Goal: Book appointment/travel/reservation

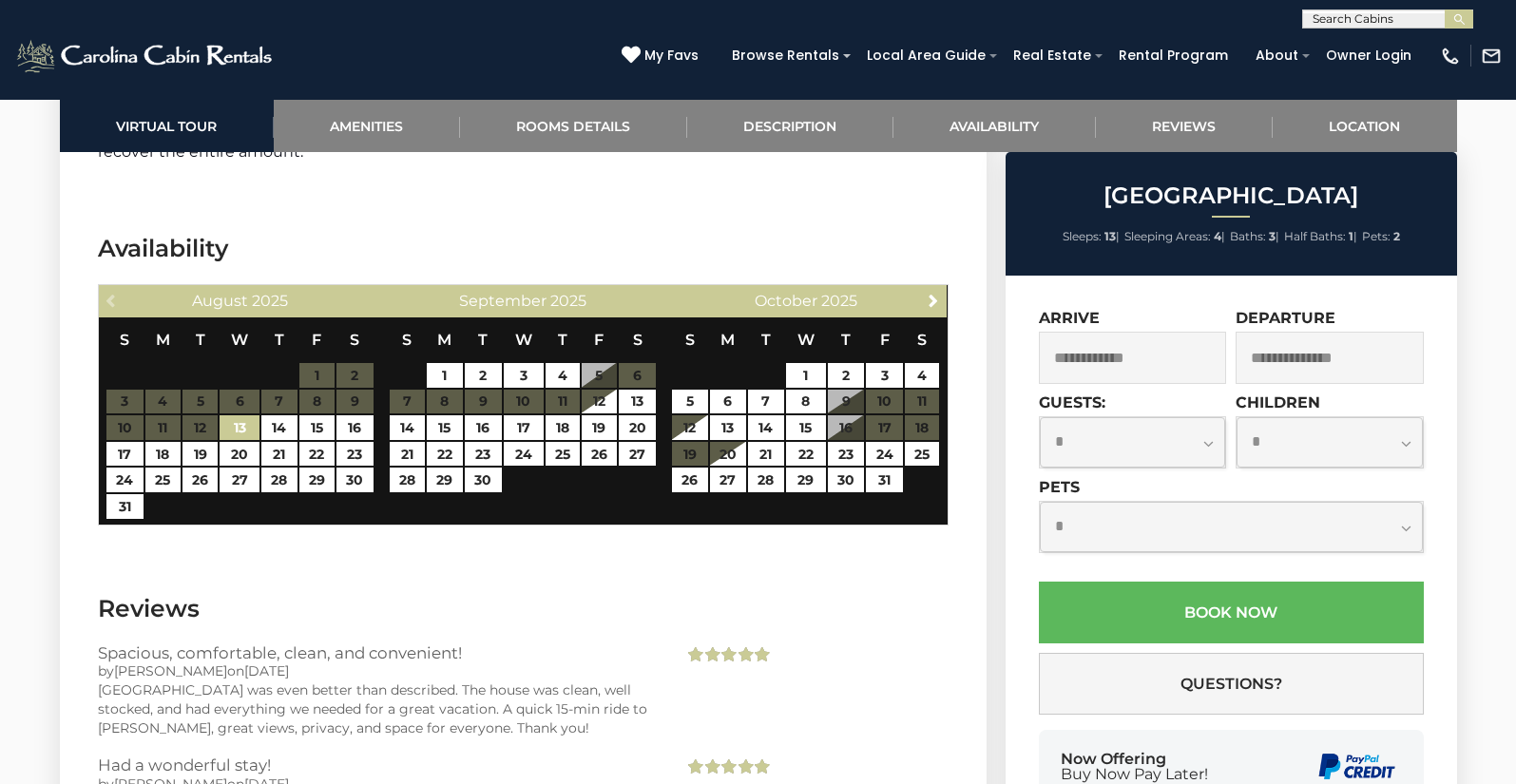
scroll to position [3160, 0]
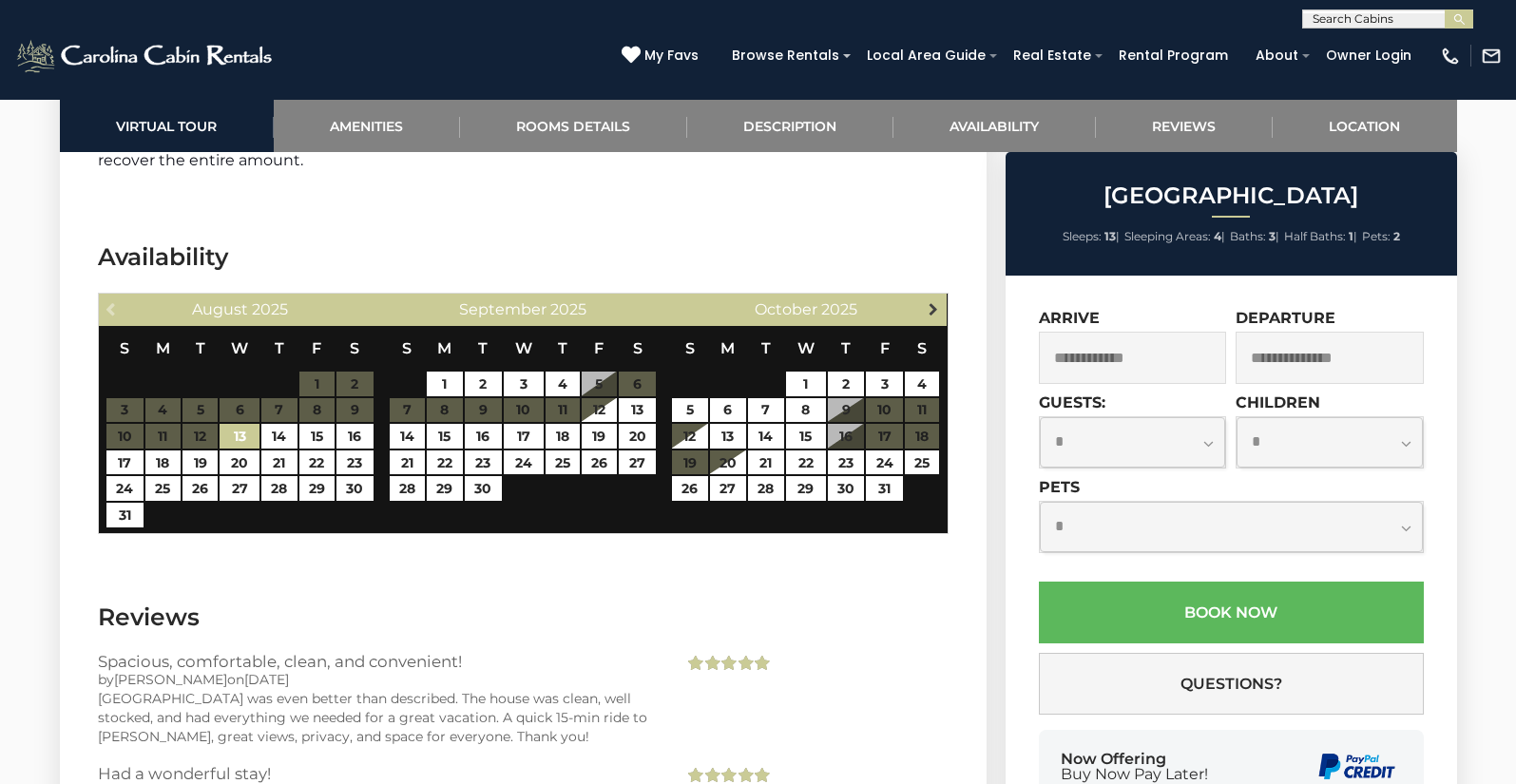
click at [935, 301] on span "Next" at bounding box center [934, 309] width 16 height 16
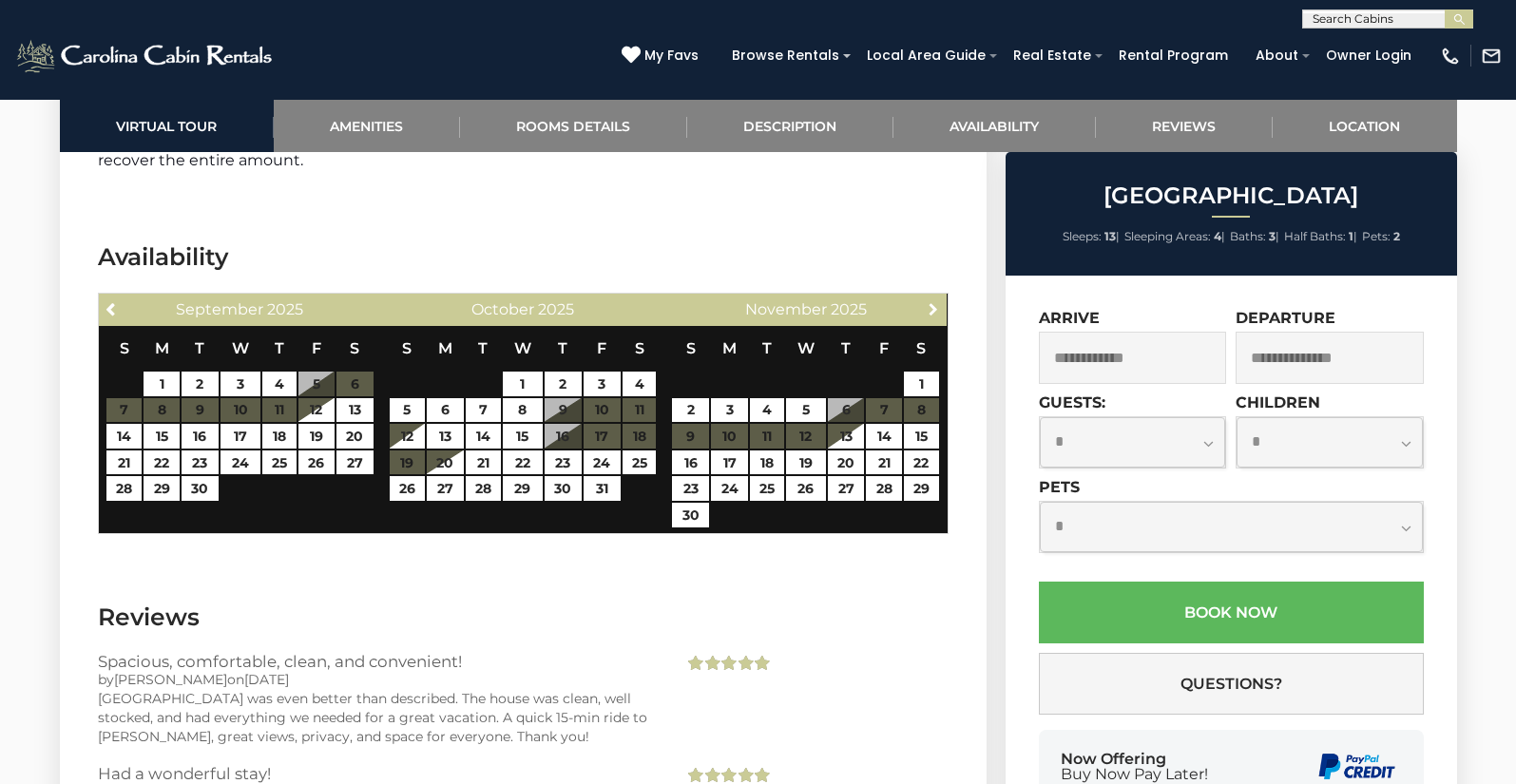
click at [936, 301] on span "Next" at bounding box center [934, 309] width 16 height 16
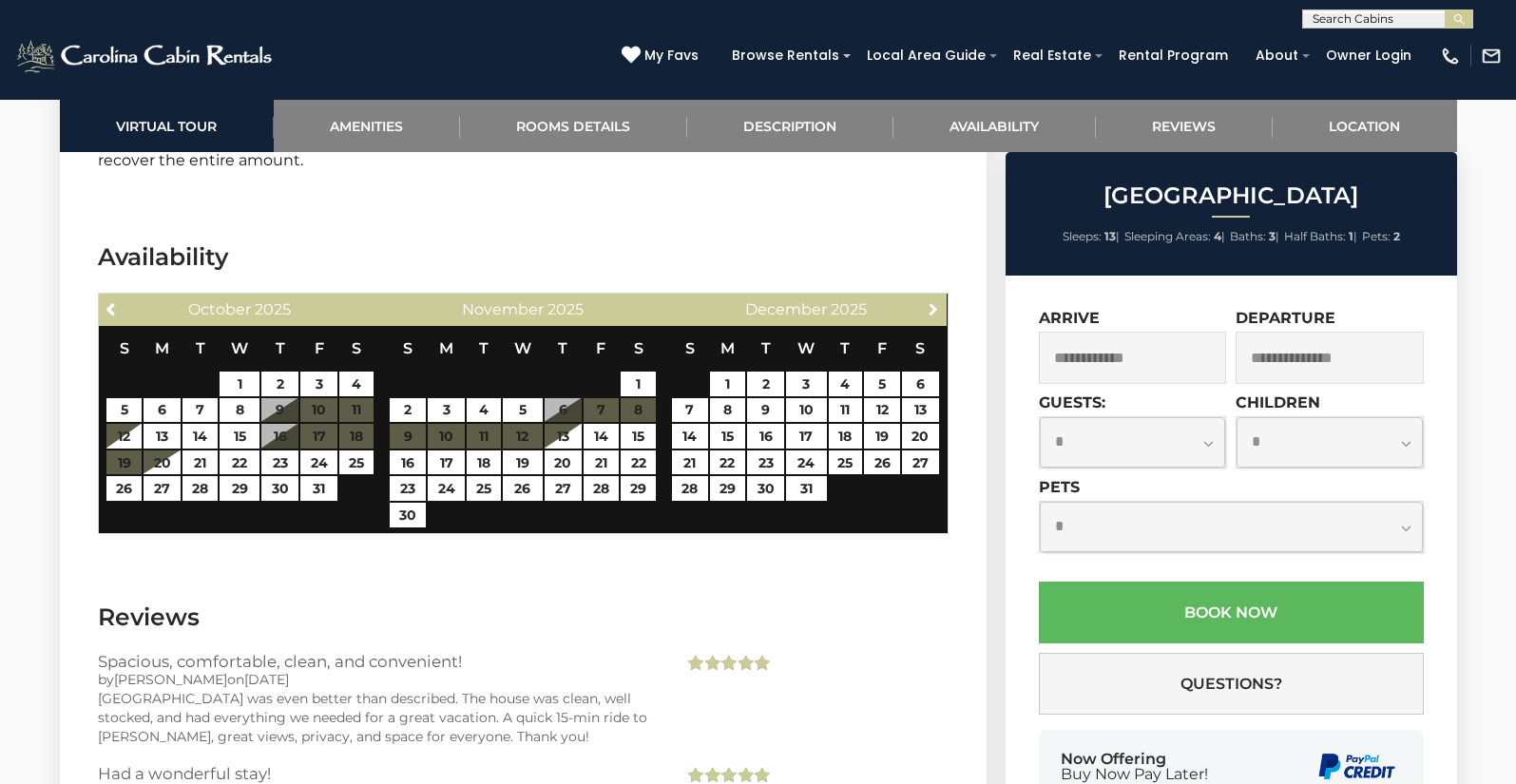
click at [936, 301] on span "Next" at bounding box center [934, 309] width 16 height 16
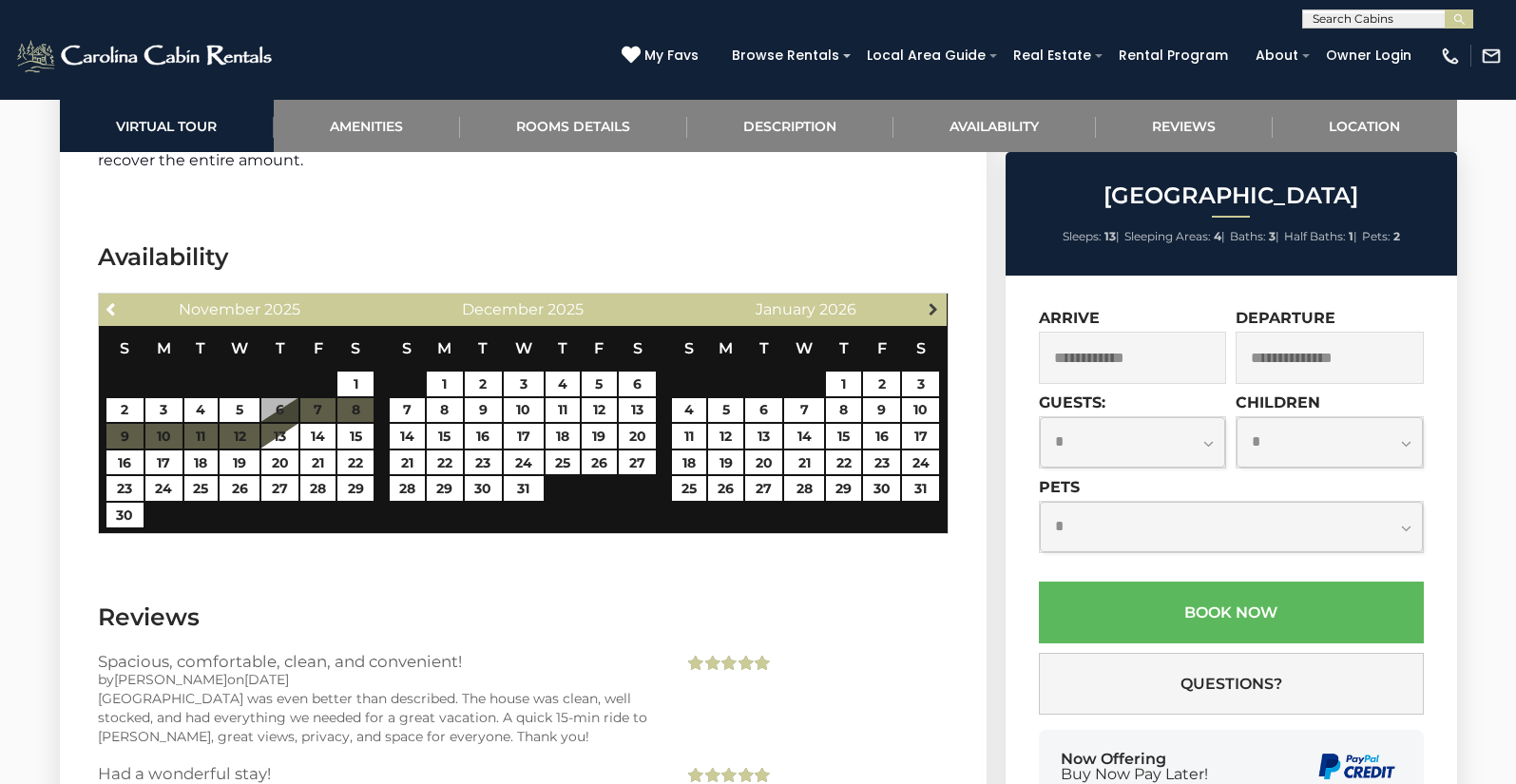
click at [936, 301] on span "Next" at bounding box center [934, 309] width 16 height 16
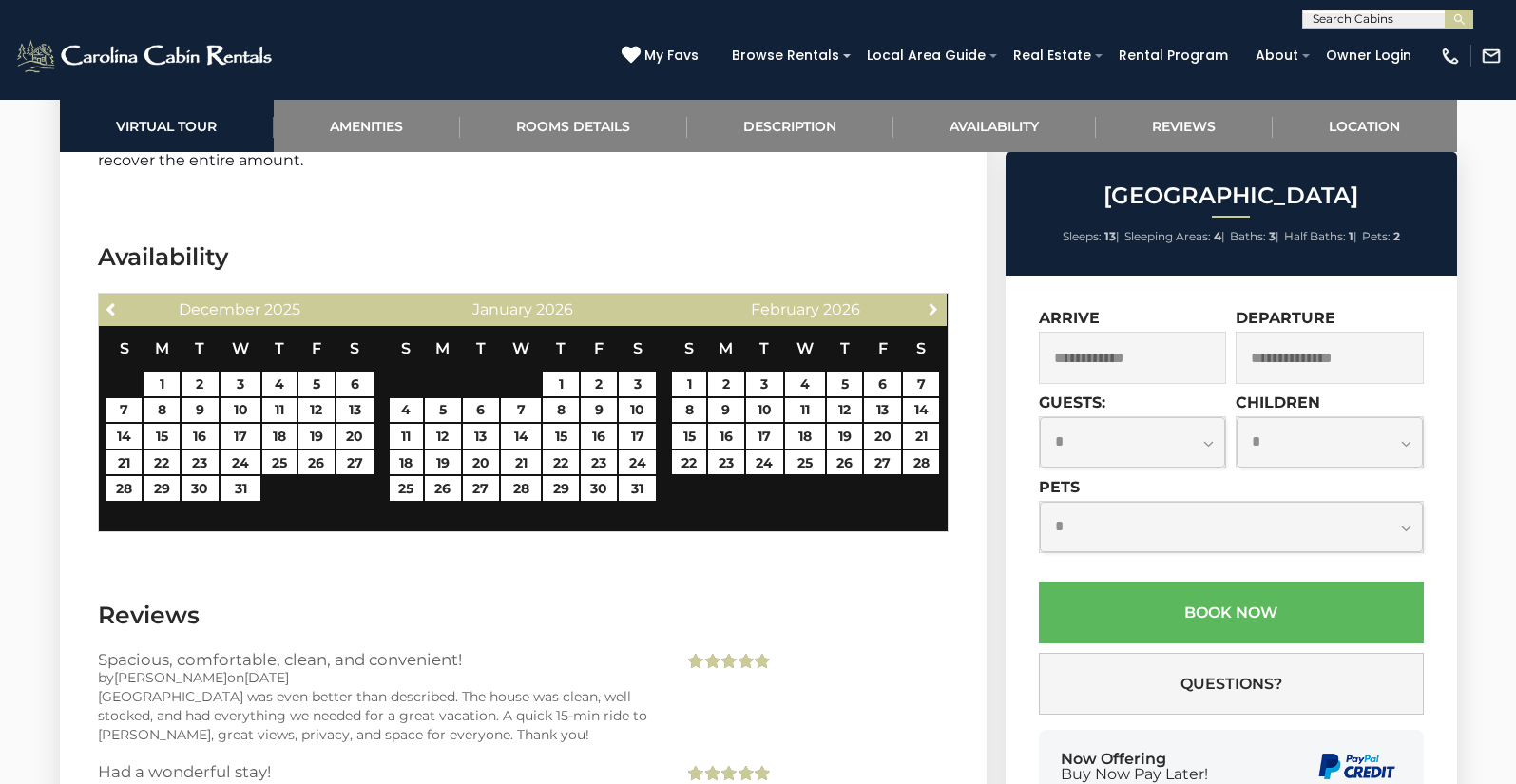
click at [936, 301] on span "Next" at bounding box center [934, 309] width 16 height 16
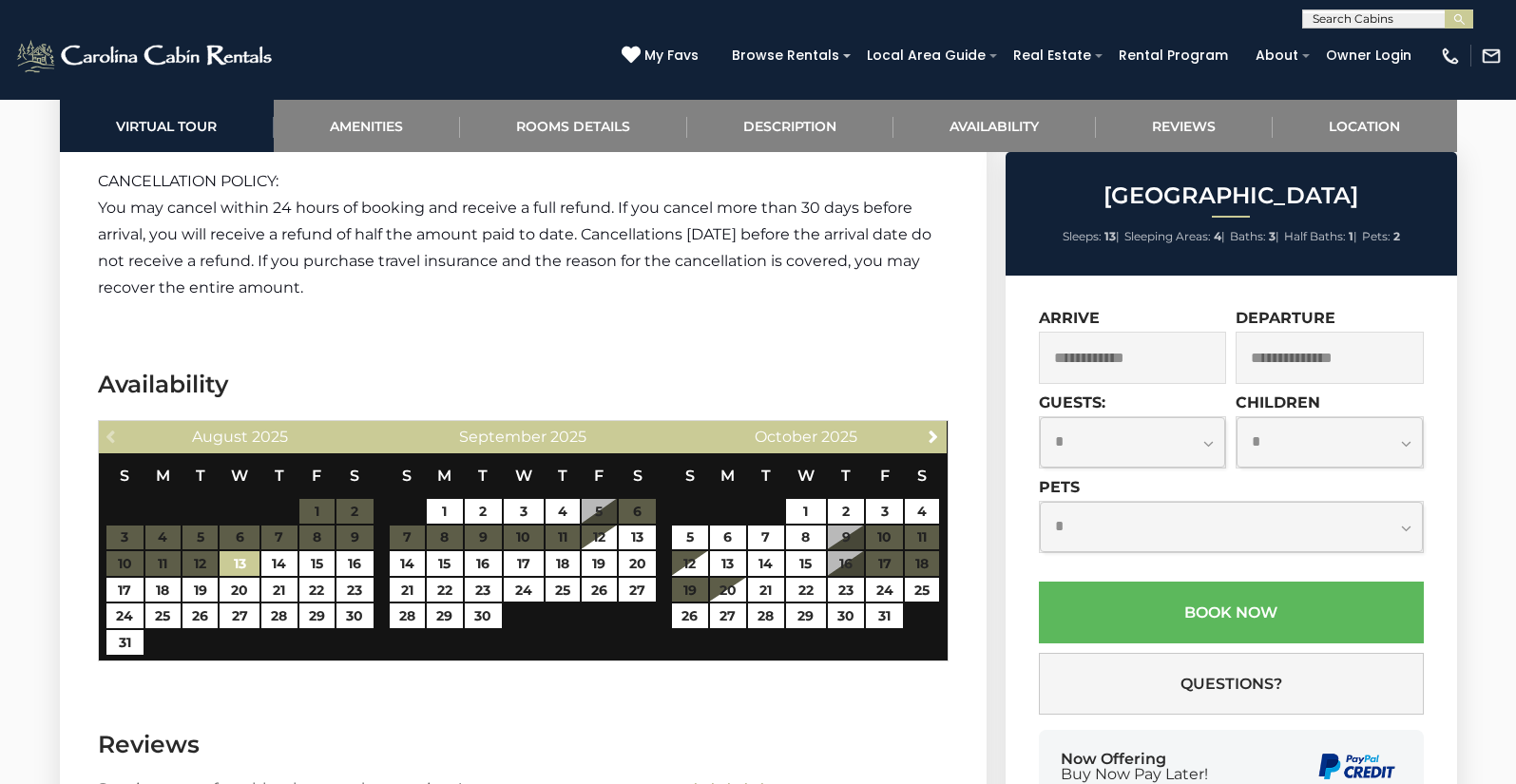
scroll to position [3046, 0]
